Goal: Download file/media

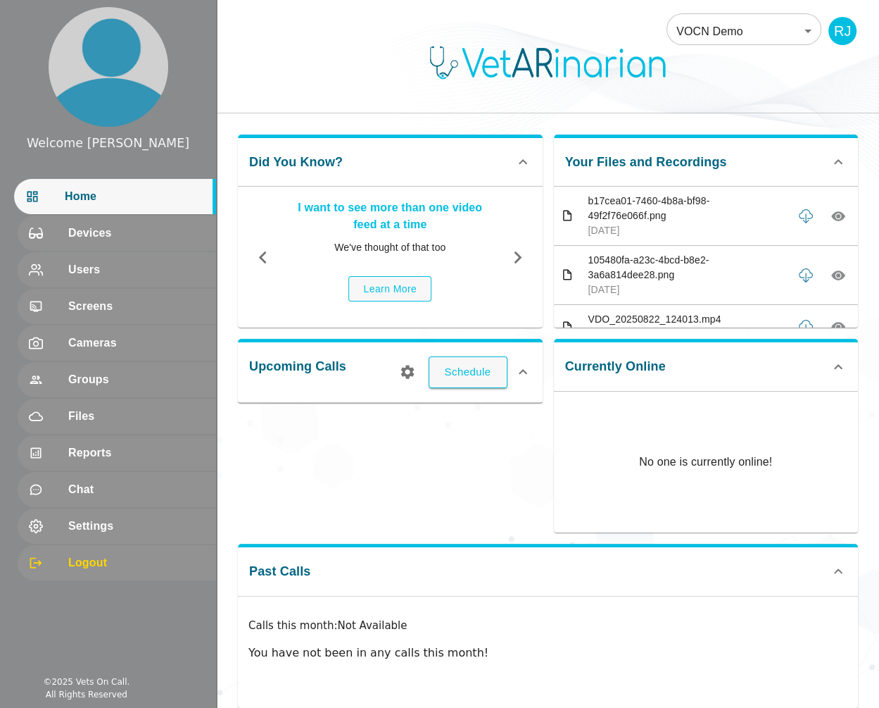
click at [740, 35] on body "Welcome [PERSON_NAME] Home Devices Users Screens Cameras Groups Files Reports C…" at bounding box center [439, 364] width 879 height 729
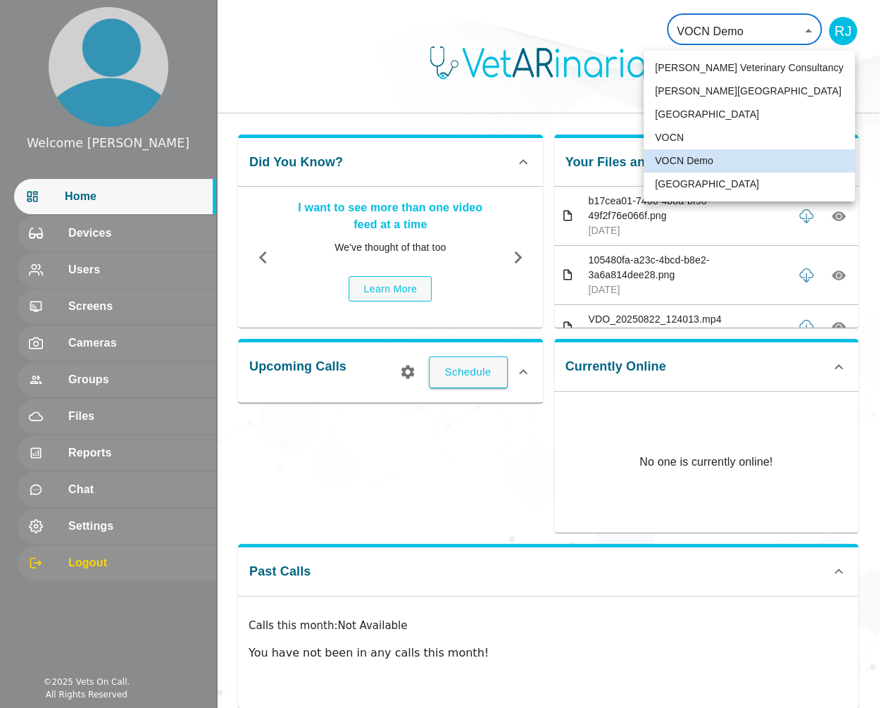
click at [690, 183] on li "[GEOGRAPHIC_DATA]" at bounding box center [748, 183] width 211 height 23
type input "136"
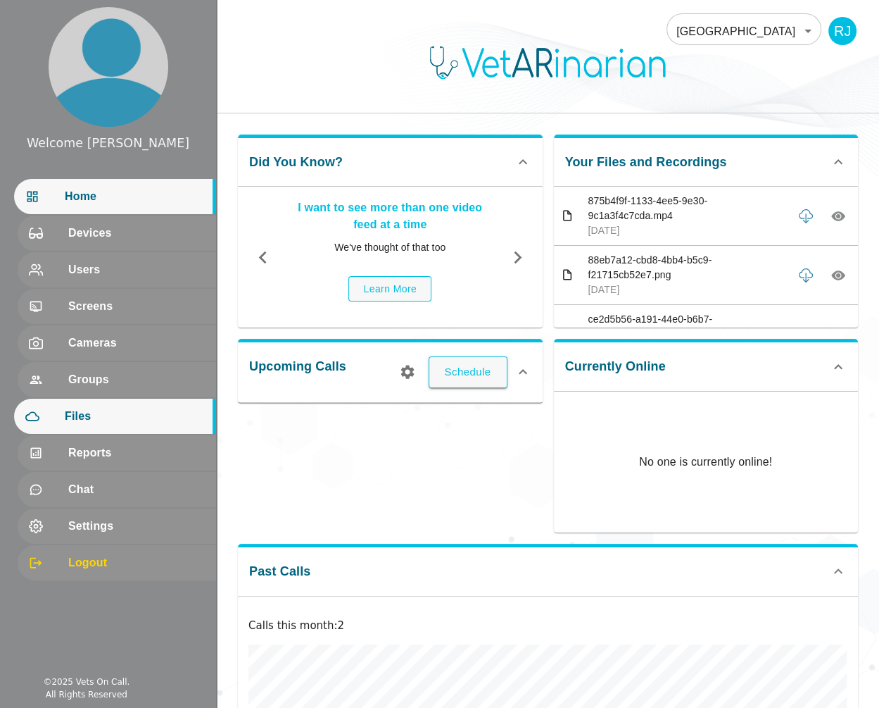
click at [94, 406] on div "Files" at bounding box center [115, 415] width 202 height 35
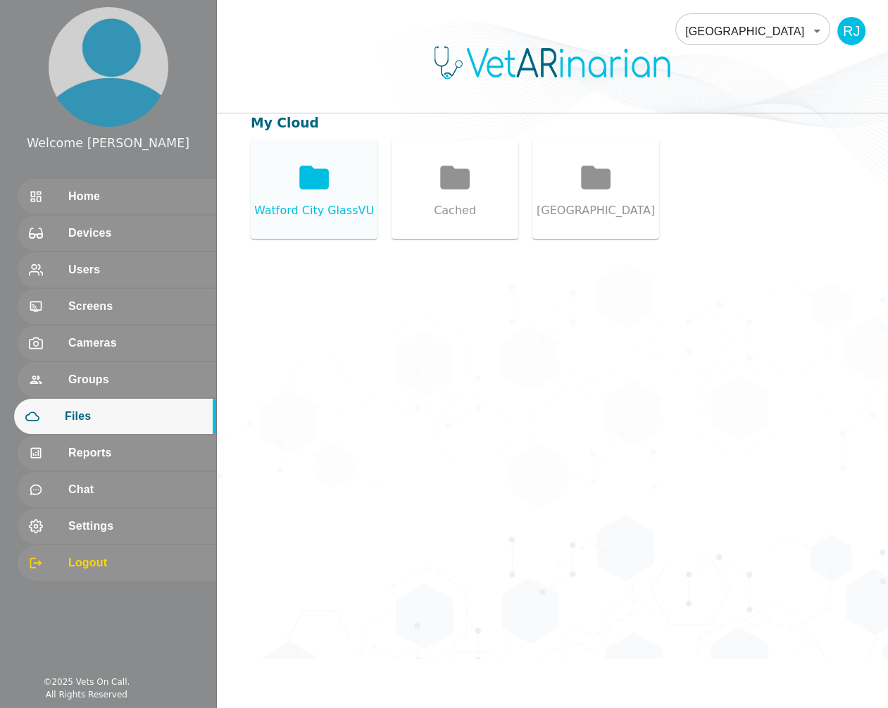
click at [320, 186] on icon at bounding box center [314, 176] width 30 height 23
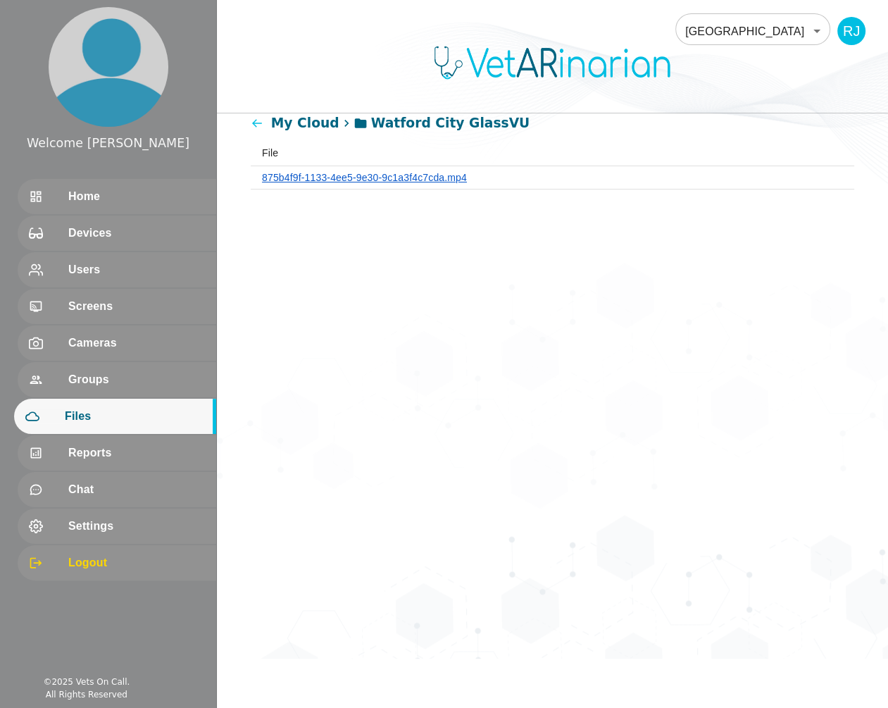
click at [339, 177] on link "875b4f9f-1133-4ee5-9e30-9c1a3f4c7cda.mp4" at bounding box center [364, 177] width 205 height 11
